Goal: Check status: Check status

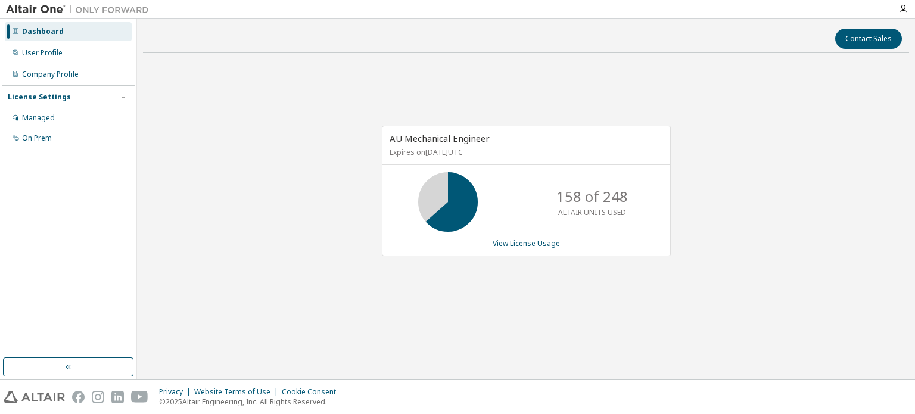
click at [321, 107] on div "AU Mechanical Engineer Expires on [DATE] UTC 158 of 248 ALTAIR UNITS USED View …" at bounding box center [526, 197] width 766 height 269
click at [705, 263] on div "AU Mechanical Engineer Expires on [DATE] UTC 158 of 248 ALTAIR UNITS USED View …" at bounding box center [526, 197] width 766 height 269
